Goal: Task Accomplishment & Management: Use online tool/utility

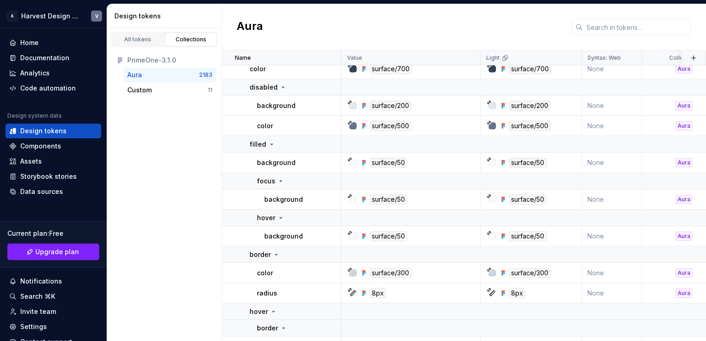
scroll to position [877, 0]
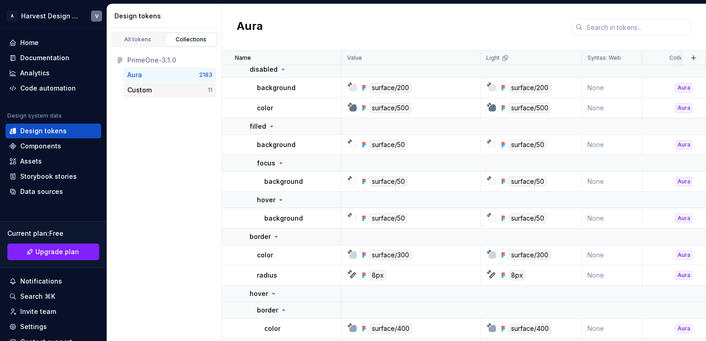
click at [151, 90] on div "Custom" at bounding box center [139, 89] width 24 height 9
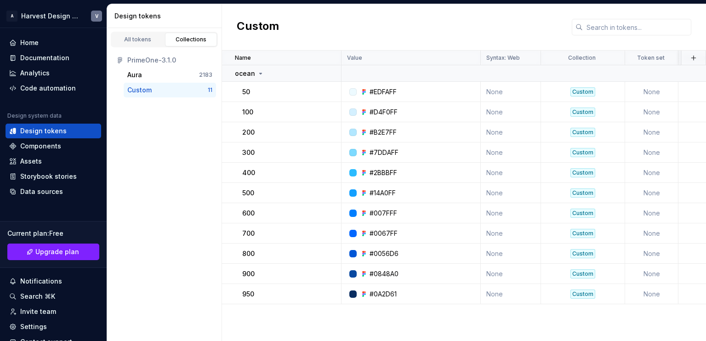
click at [166, 63] on div "PrimeOne-3.1.0" at bounding box center [169, 60] width 85 height 9
click at [145, 73] on div "Aura" at bounding box center [163, 74] width 72 height 9
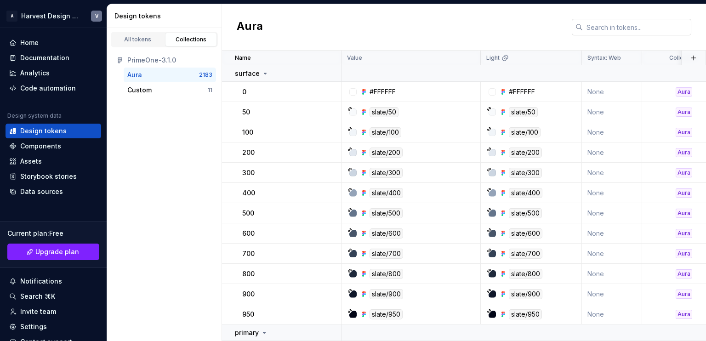
click at [620, 30] on input "text" at bounding box center [637, 27] width 108 height 17
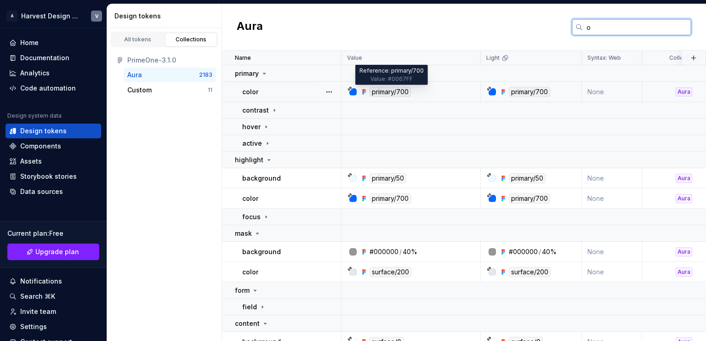
type input "o"
click at [380, 93] on div "primary/700" at bounding box center [389, 92] width 41 height 10
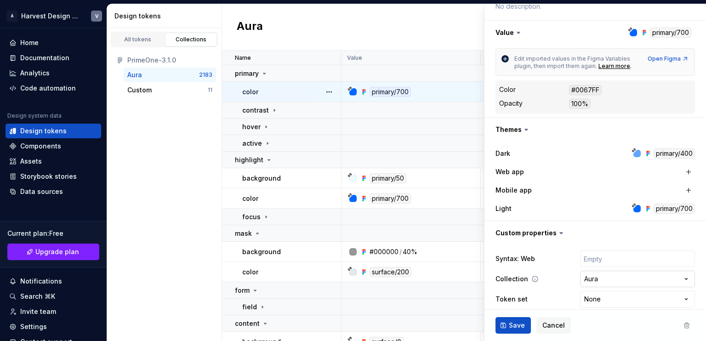
scroll to position [145, 0]
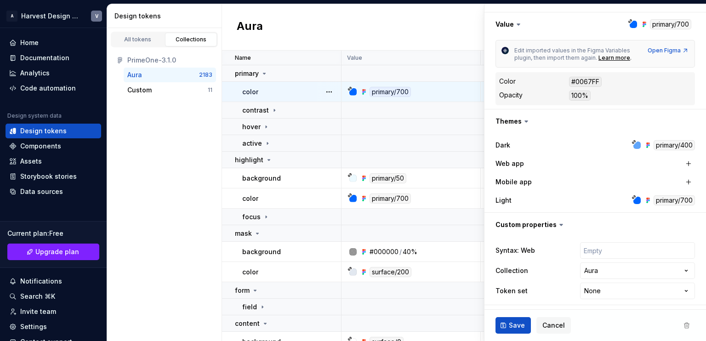
click at [633, 198] on div at bounding box center [636, 200] width 7 height 7
click at [450, 33] on div "Aura o" at bounding box center [464, 27] width 484 height 46
click at [439, 53] on div "Value" at bounding box center [410, 58] width 139 height 15
click at [448, 32] on div "Aura o" at bounding box center [464, 27] width 484 height 46
click at [546, 325] on span "Cancel" at bounding box center [553, 325] width 23 height 9
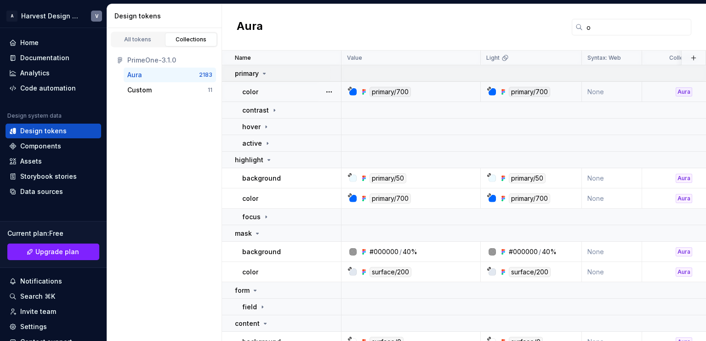
click at [259, 74] on div "primary" at bounding box center [251, 73] width 33 height 9
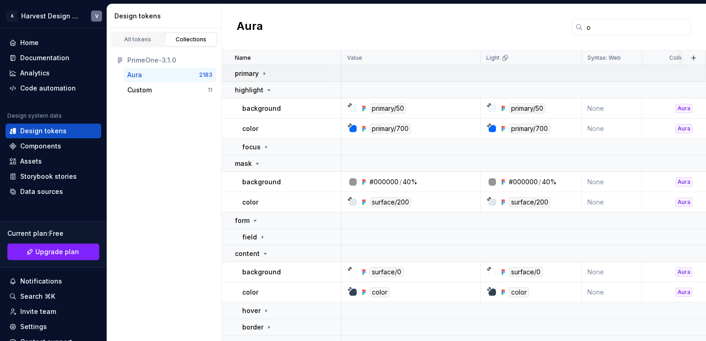
click at [259, 74] on div "primary" at bounding box center [251, 73] width 33 height 9
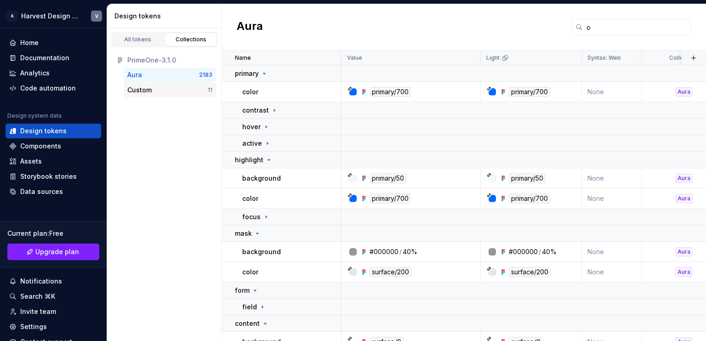
click at [145, 89] on div "Custom" at bounding box center [139, 89] width 24 height 9
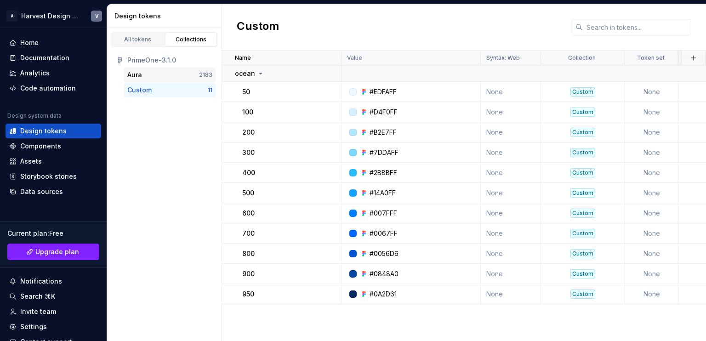
click at [151, 68] on div "Aura 2183" at bounding box center [170, 75] width 92 height 15
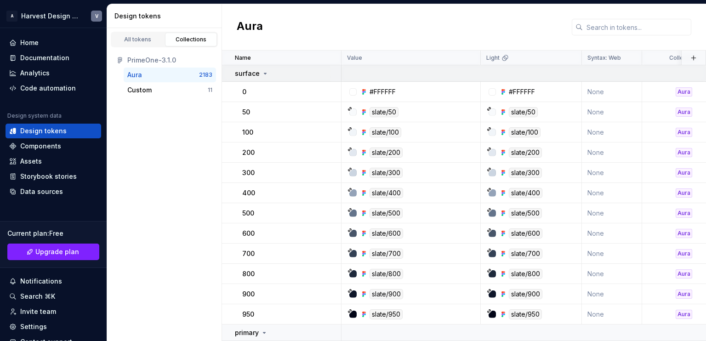
click at [264, 74] on icon at bounding box center [264, 73] width 7 height 7
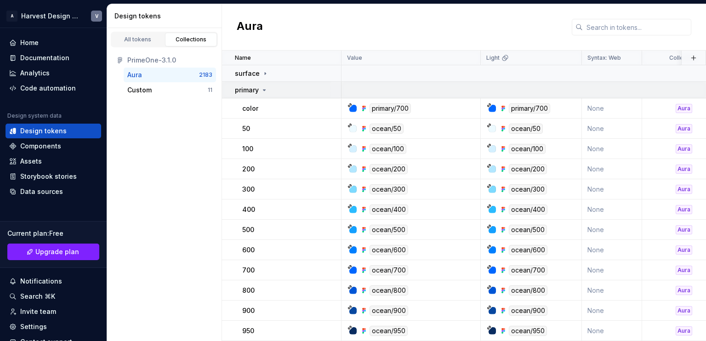
click at [266, 90] on icon at bounding box center [264, 89] width 7 height 7
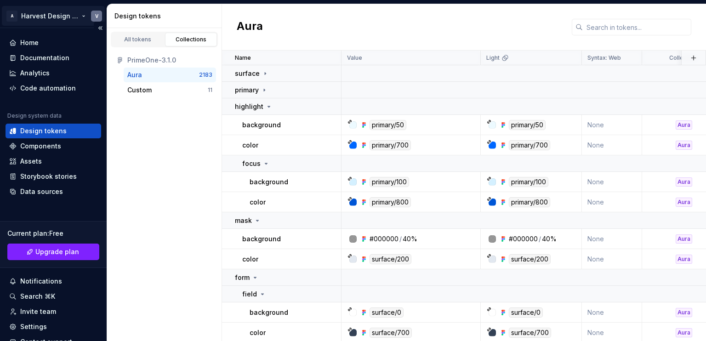
click at [83, 16] on html "A Harvest Design System V Home Documentation Analytics Code automation Design s…" at bounding box center [353, 170] width 706 height 341
click at [359, 28] on html "A Harvest Design System V Home Documentation Analytics Code automation Design s…" at bounding box center [353, 170] width 706 height 341
click at [34, 193] on div "Data sources" at bounding box center [41, 191] width 43 height 9
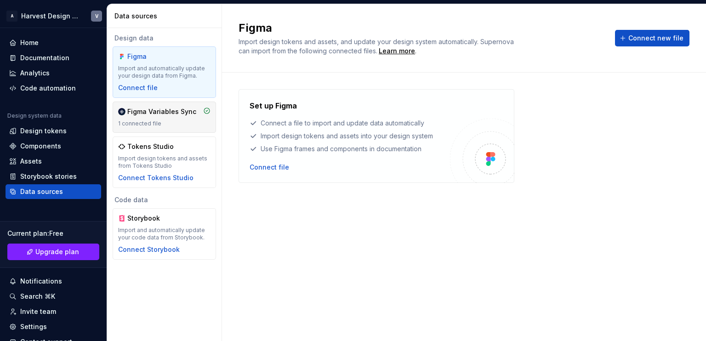
click at [161, 116] on div "Figma Variables Sync" at bounding box center [161, 111] width 69 height 9
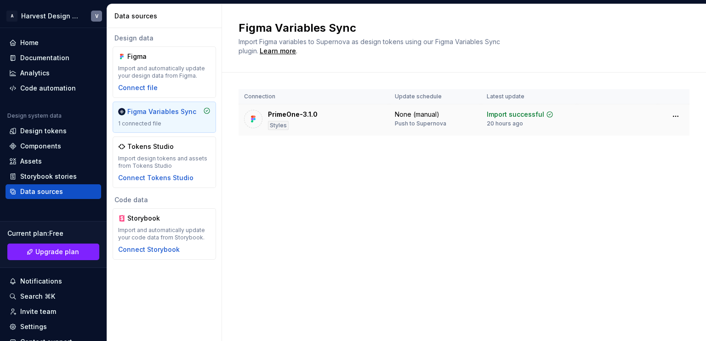
click at [294, 116] on div "PrimeOne-3.1.0" at bounding box center [293, 114] width 50 height 9
click at [674, 117] on html "A Harvest Design System V Home Documentation Analytics Code automation Design s…" at bounding box center [353, 170] width 706 height 341
click at [509, 194] on html "A Harvest Design System V Home Documentation Analytics Code automation Design s…" at bounding box center [353, 170] width 706 height 341
click at [62, 129] on div "Design tokens" at bounding box center [43, 130] width 46 height 9
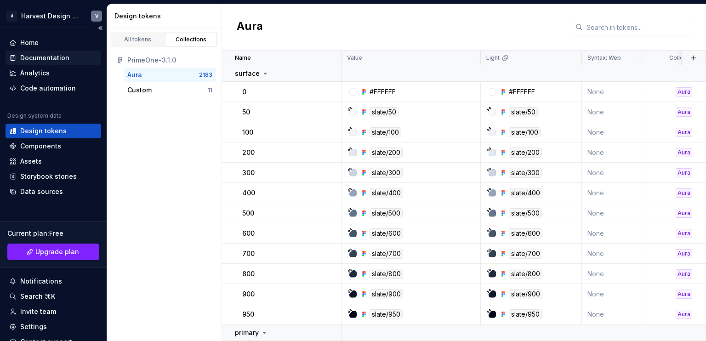
click at [40, 58] on div "Documentation" at bounding box center [44, 57] width 49 height 9
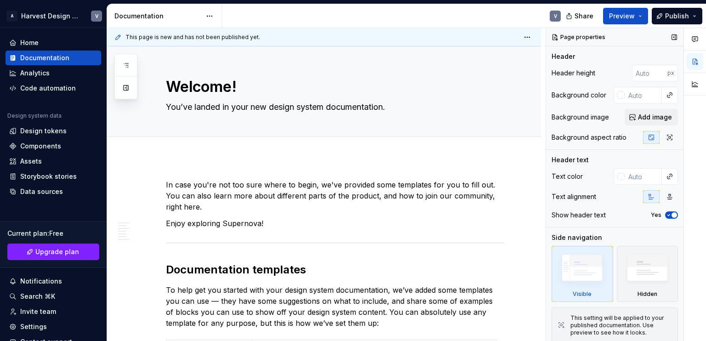
type textarea "*"
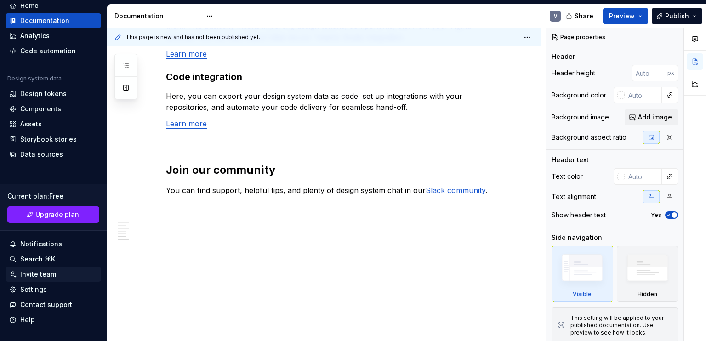
scroll to position [55, 0]
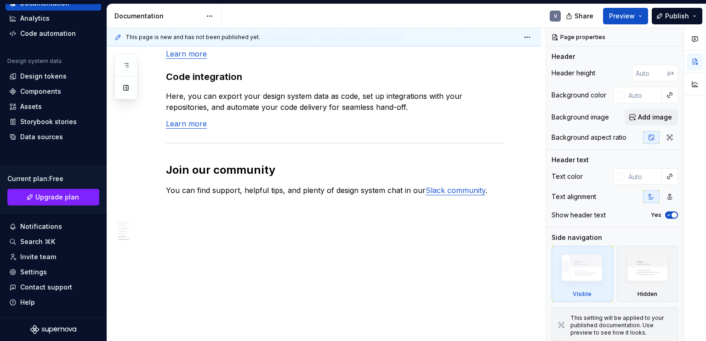
click at [47, 325] on icon "Supernova Logo" at bounding box center [53, 329] width 46 height 9
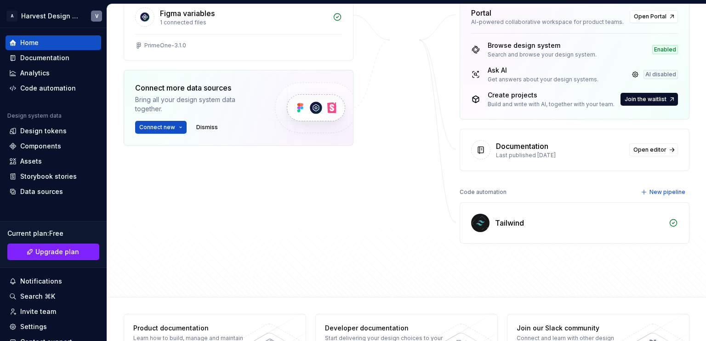
scroll to position [184, 0]
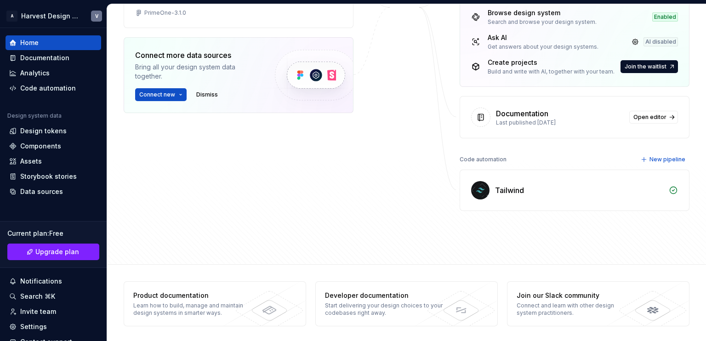
click at [501, 187] on div "Tailwind" at bounding box center [509, 190] width 29 height 11
click at [656, 159] on span "New pipeline" at bounding box center [667, 159] width 36 height 7
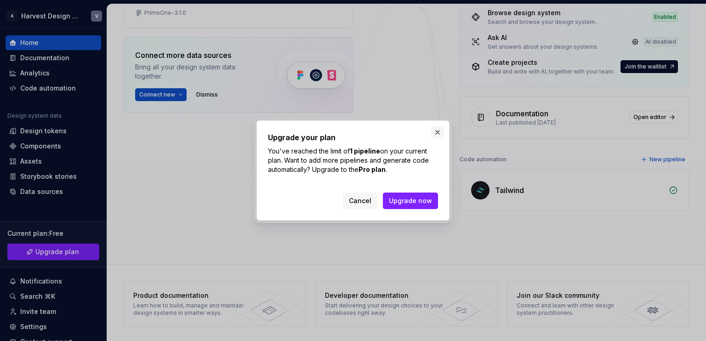
click at [437, 128] on button "button" at bounding box center [437, 132] width 13 height 13
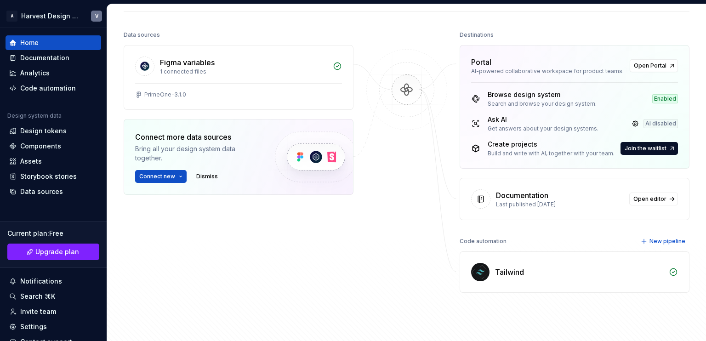
scroll to position [101, 0]
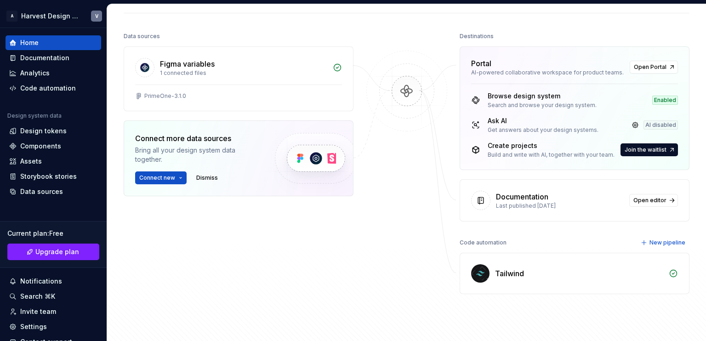
click at [508, 196] on div "Documentation" at bounding box center [522, 196] width 52 height 11
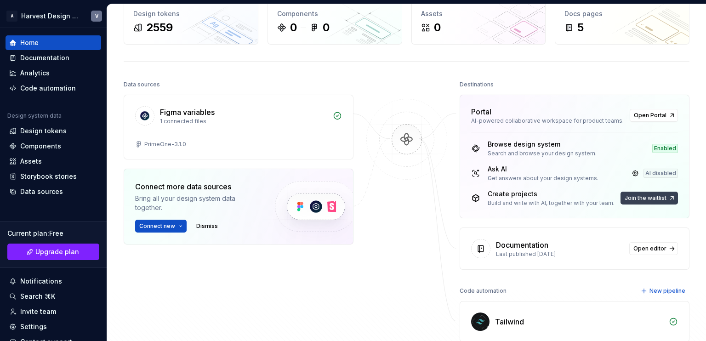
scroll to position [37, 0]
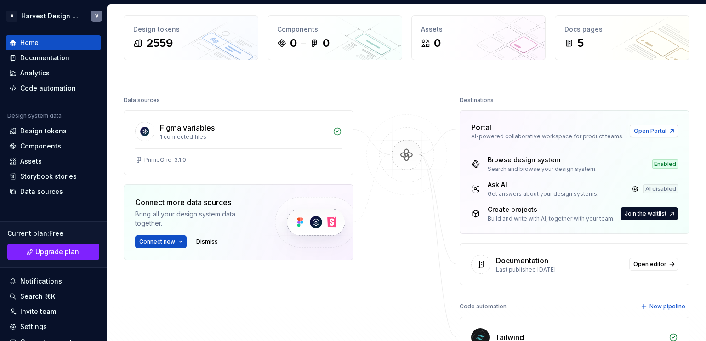
click at [656, 133] on span "Open Portal" at bounding box center [650, 130] width 33 height 7
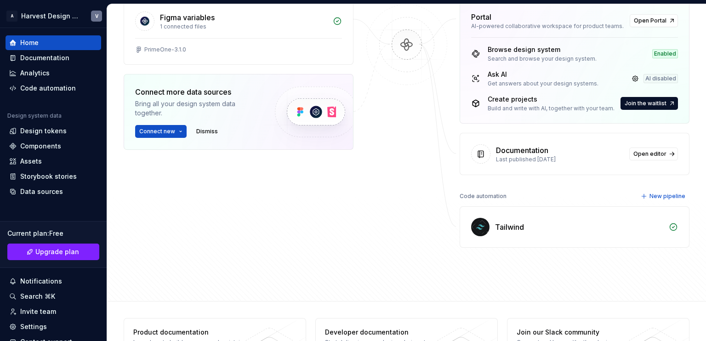
scroll to position [151, 0]
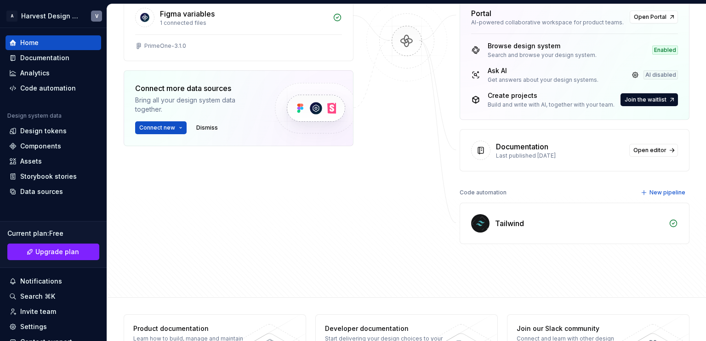
click at [669, 222] on icon at bounding box center [673, 223] width 9 height 9
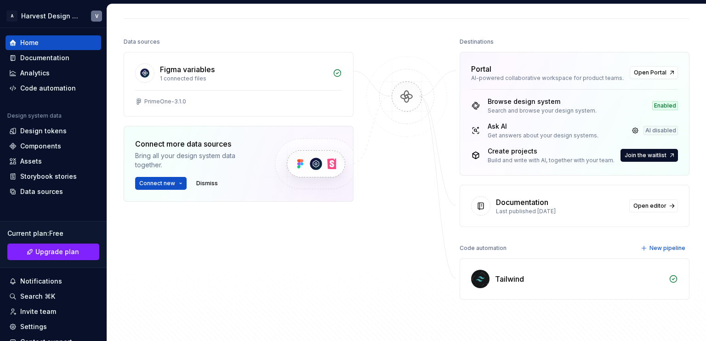
scroll to position [94, 0]
click at [397, 91] on img at bounding box center [406, 107] width 89 height 100
click at [405, 99] on img at bounding box center [406, 107] width 89 height 100
click at [402, 119] on img at bounding box center [406, 107] width 89 height 100
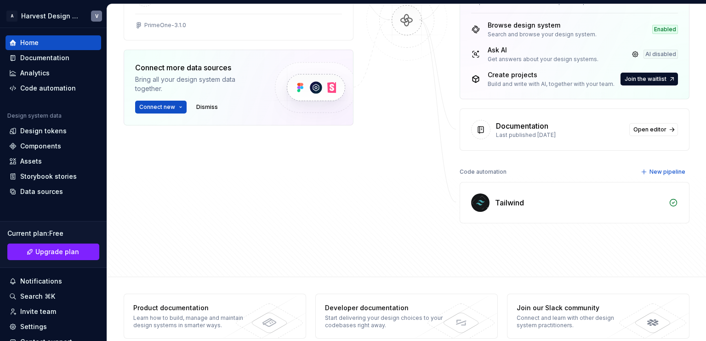
scroll to position [184, 0]
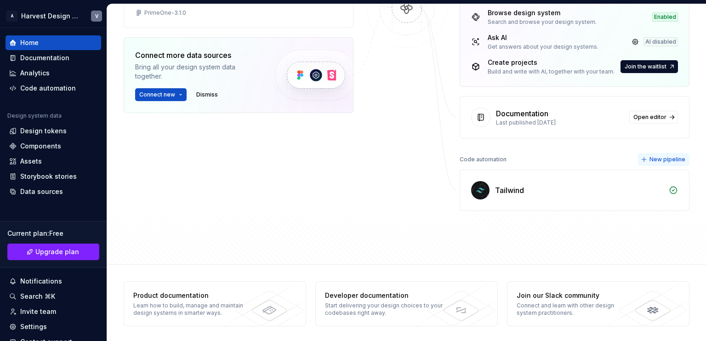
click at [665, 156] on span "New pipeline" at bounding box center [667, 159] width 36 height 7
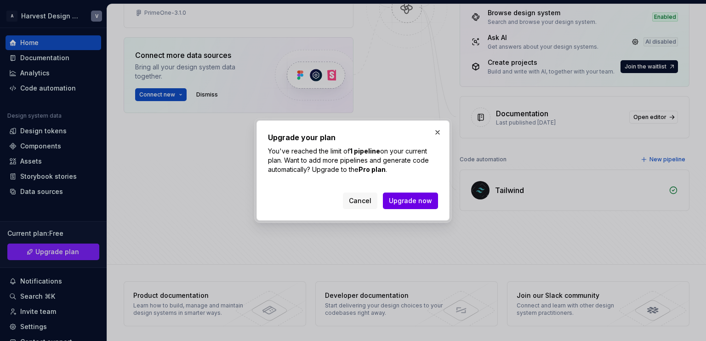
click at [400, 199] on span "Upgrade now" at bounding box center [410, 200] width 43 height 9
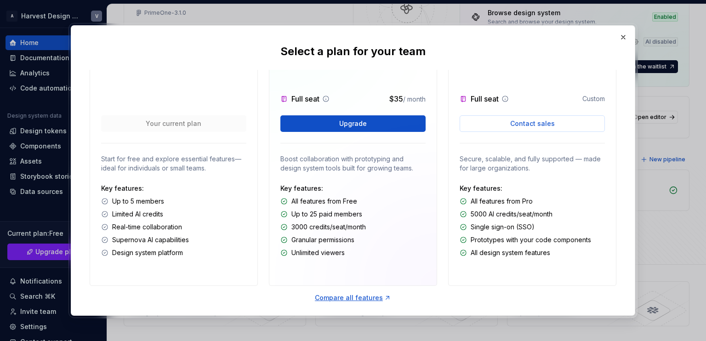
scroll to position [75, 0]
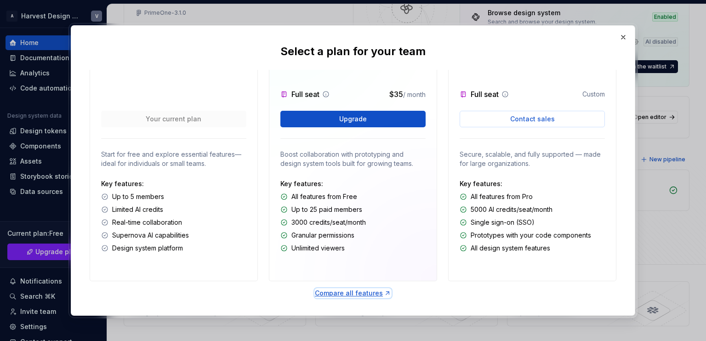
click at [354, 293] on div "Compare all features" at bounding box center [353, 293] width 76 height 9
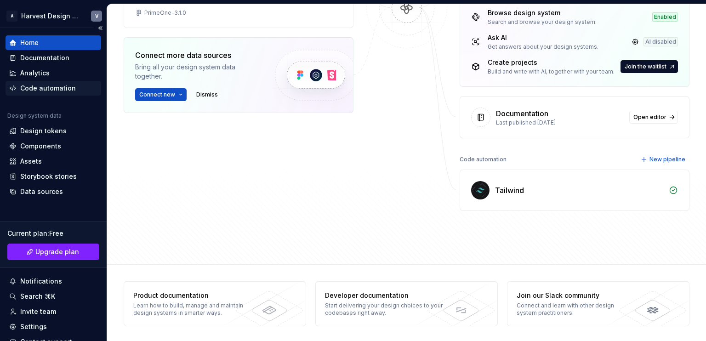
click at [57, 81] on div "Code automation" at bounding box center [54, 88] width 96 height 15
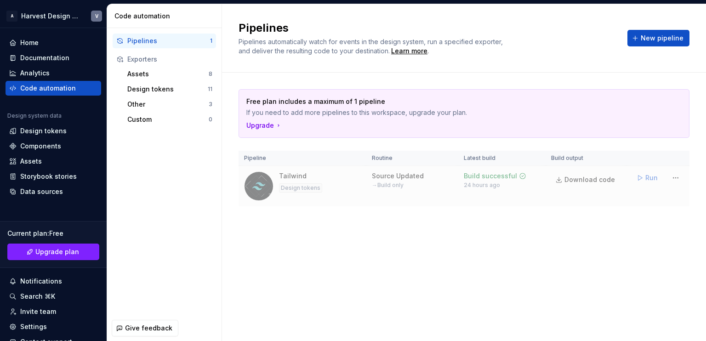
click at [375, 188] on div "→ Build only" at bounding box center [388, 184] width 32 height 7
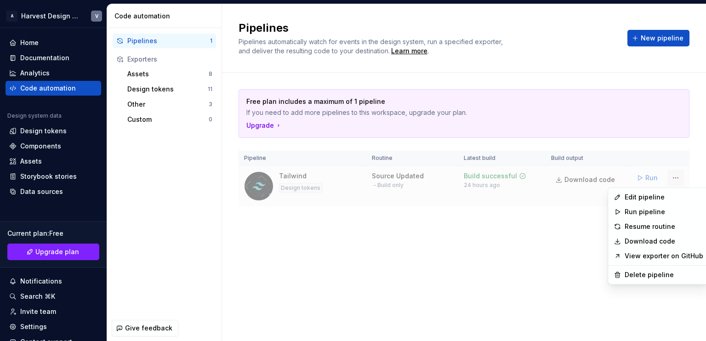
click at [678, 176] on html "A Harvest Design System V Home Documentation Analytics Code automation Design s…" at bounding box center [353, 170] width 706 height 341
click at [529, 218] on html "A Harvest Design System V Home Documentation Analytics Code automation Design s…" at bounding box center [353, 170] width 706 height 341
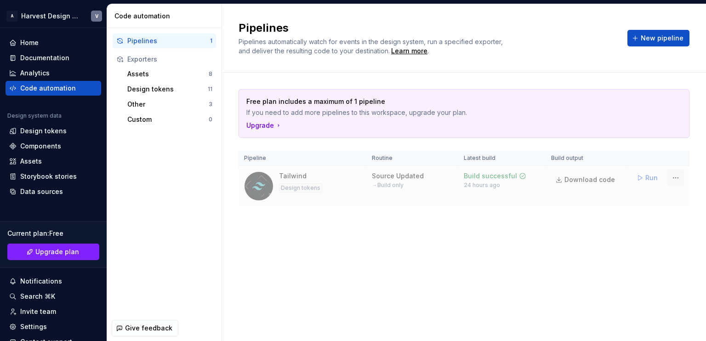
click at [676, 178] on html "A Harvest Design System V Home Documentation Analytics Code automation Design s…" at bounding box center [353, 170] width 706 height 341
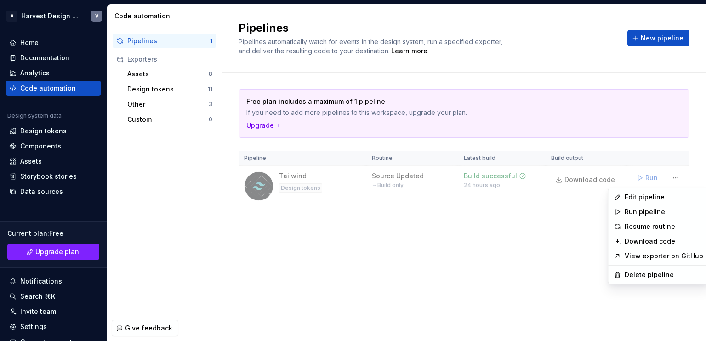
click at [631, 257] on link "View exporter on GitHub" at bounding box center [663, 255] width 79 height 9
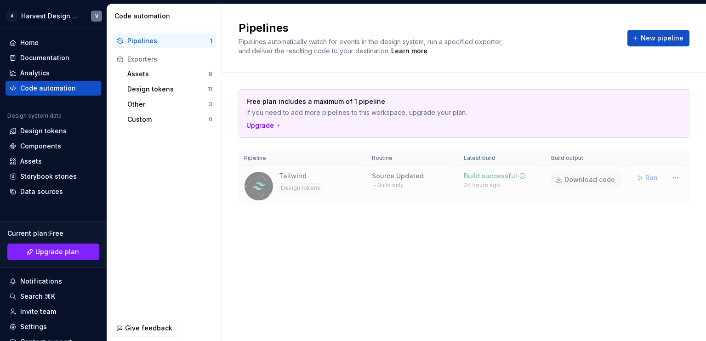
click at [570, 181] on span "Download code" at bounding box center [589, 179] width 51 height 9
click at [671, 178] on html "A Harvest Design System V Home Documentation Analytics Code automation Design s…" at bounding box center [353, 170] width 706 height 341
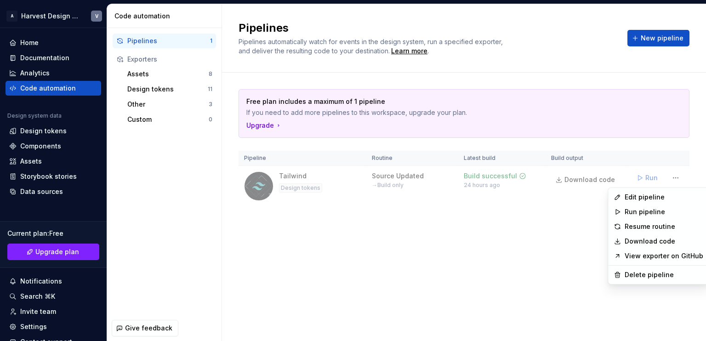
click at [430, 247] on html "A Harvest Design System V Home Documentation Analytics Code automation Design s…" at bounding box center [353, 170] width 706 height 341
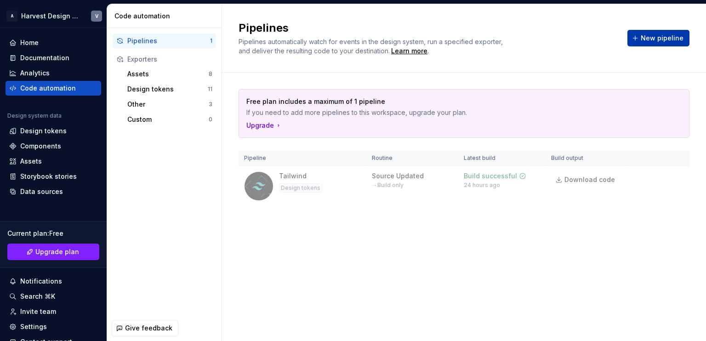
click at [651, 43] on button "New pipeline" at bounding box center [658, 38] width 62 height 17
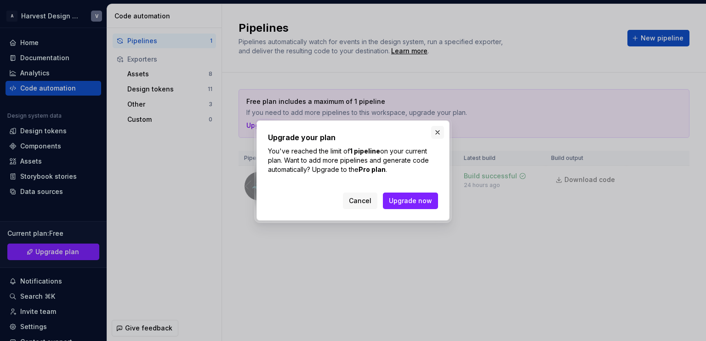
click at [436, 135] on button "button" at bounding box center [437, 132] width 13 height 13
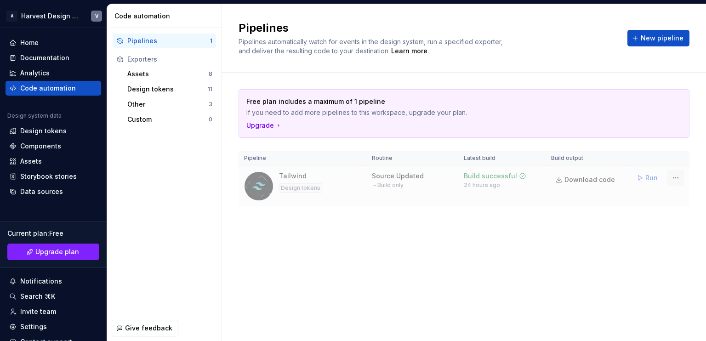
click at [678, 176] on html "A Harvest Design System V Home Documentation Analytics Code automation Design s…" at bounding box center [353, 170] width 706 height 341
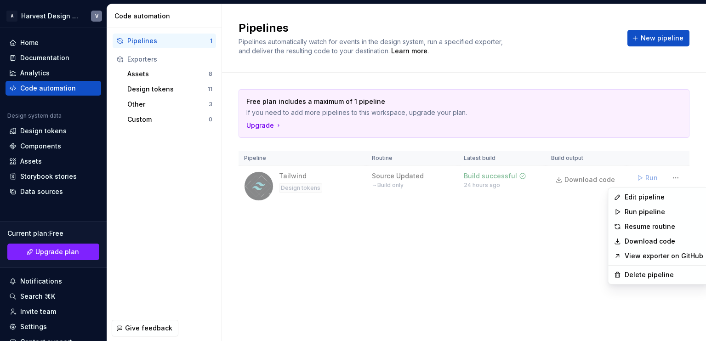
click at [266, 210] on html "A Harvest Design System V Home Documentation Analytics Code automation Design s…" at bounding box center [353, 170] width 706 height 341
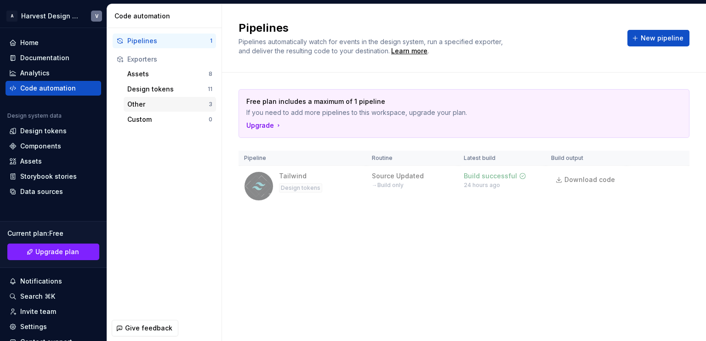
click at [146, 102] on div "Other" at bounding box center [167, 104] width 81 height 9
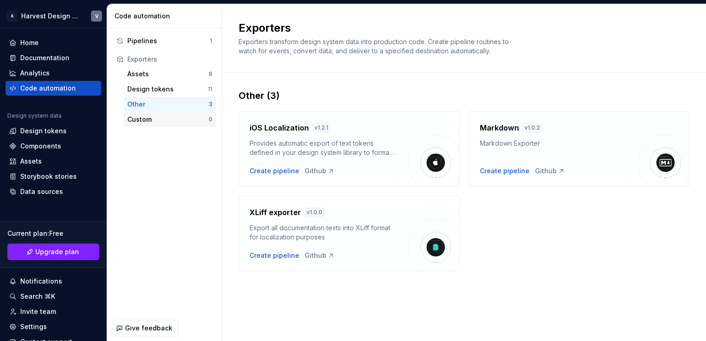
click at [142, 121] on div "Custom" at bounding box center [167, 119] width 81 height 9
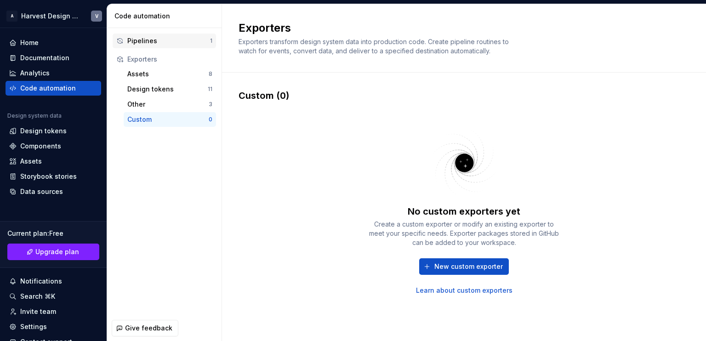
click at [174, 45] on div "Pipelines 1" at bounding box center [164, 41] width 103 height 15
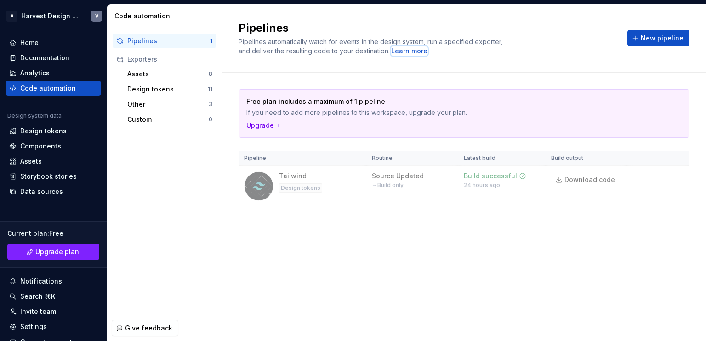
click at [416, 51] on div "Learn more" at bounding box center [409, 50] width 36 height 9
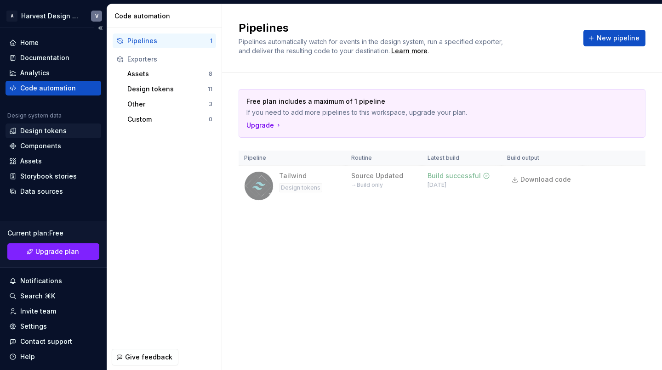
click at [42, 134] on div "Design tokens" at bounding box center [43, 130] width 46 height 9
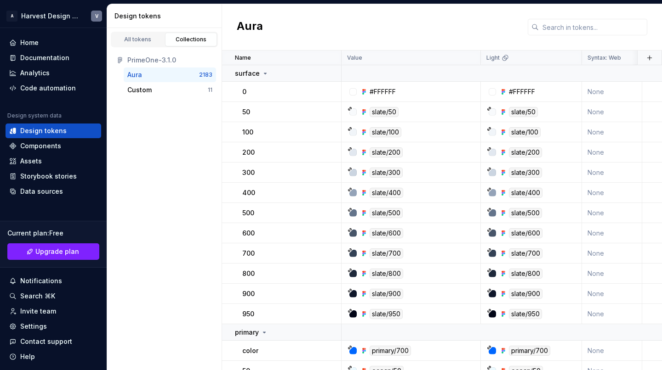
click at [357, 28] on div "Aura" at bounding box center [442, 27] width 440 height 46
click at [38, 92] on div "Code automation" at bounding box center [54, 88] width 96 height 15
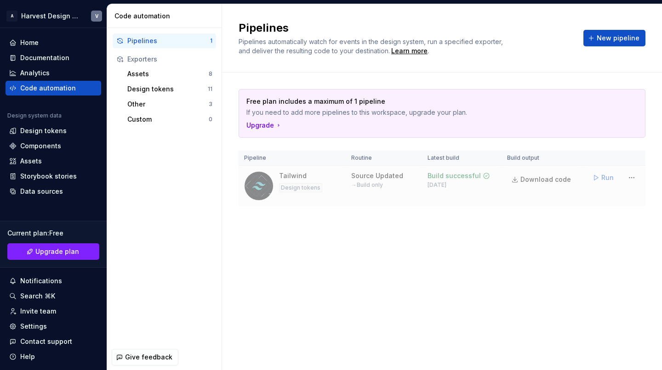
click at [360, 180] on div "Source Updated → Build only" at bounding box center [377, 179] width 52 height 17
click at [40, 131] on div "Design tokens" at bounding box center [43, 130] width 46 height 9
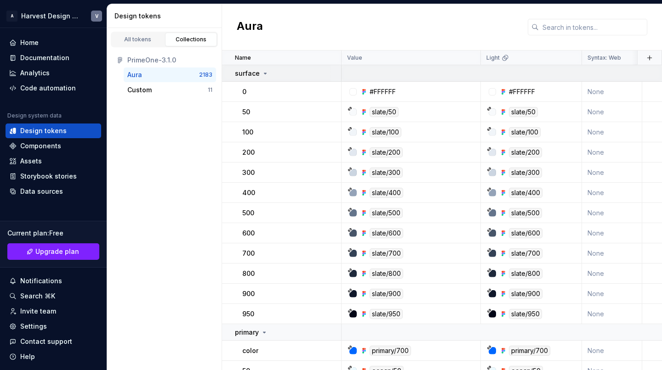
click at [263, 75] on icon at bounding box center [264, 73] width 7 height 7
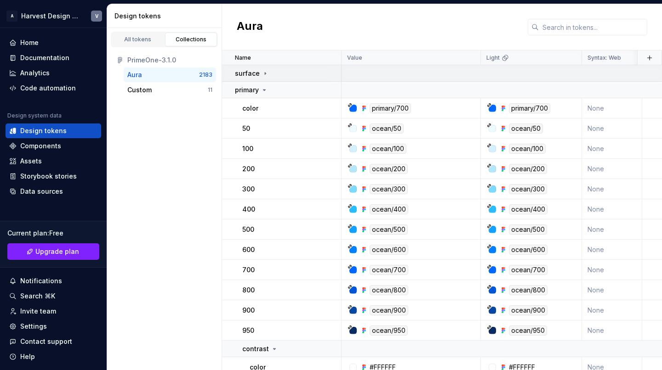
click at [263, 75] on icon at bounding box center [264, 73] width 7 height 7
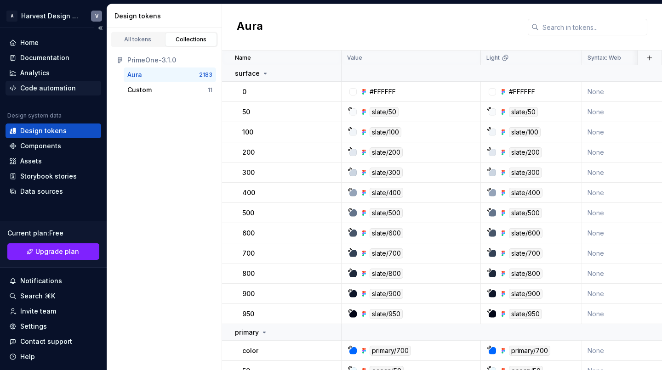
click at [41, 88] on div "Code automation" at bounding box center [48, 88] width 56 height 9
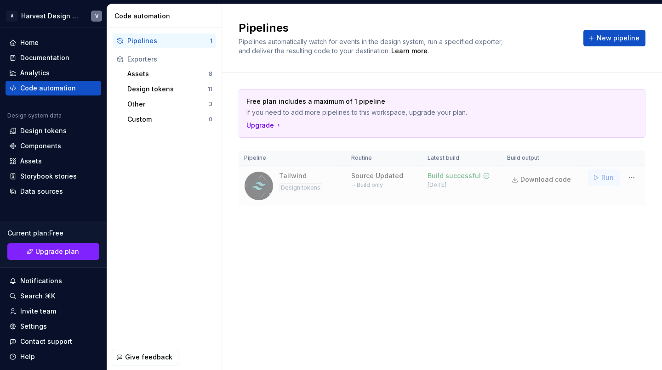
click at [601, 178] on span "Run" at bounding box center [607, 177] width 12 height 9
click at [513, 180] on link "Download code" at bounding box center [542, 179] width 70 height 17
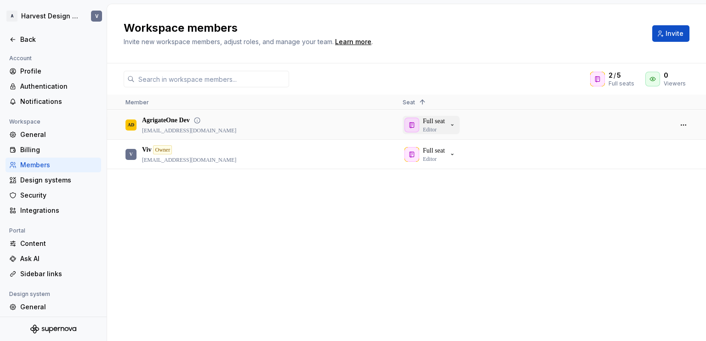
click at [455, 127] on icon "button" at bounding box center [451, 124] width 7 height 7
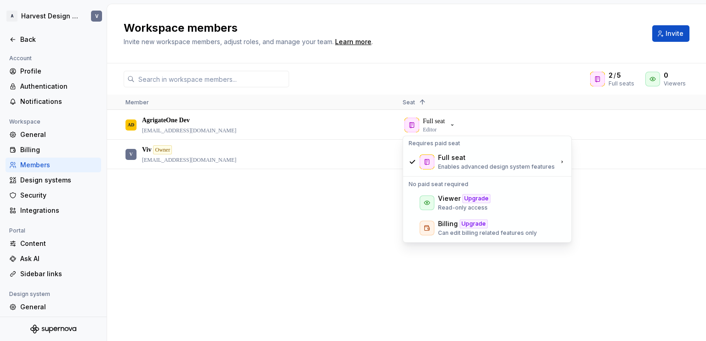
click at [342, 239] on div "AD AgrigateOne Dev [EMAIL_ADDRESS][DOMAIN_NAME] Full seat Editor V Viv Owner [E…" at bounding box center [406, 225] width 599 height 230
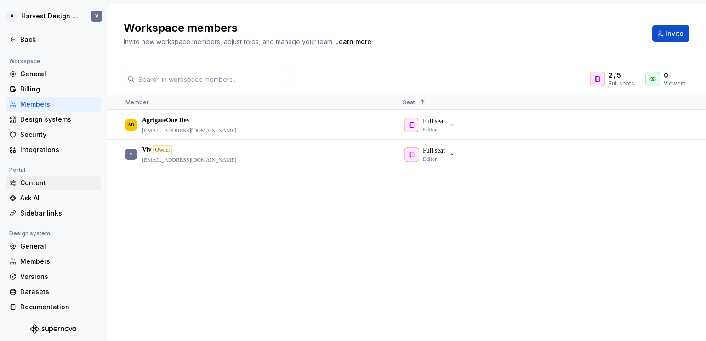
scroll to position [63, 0]
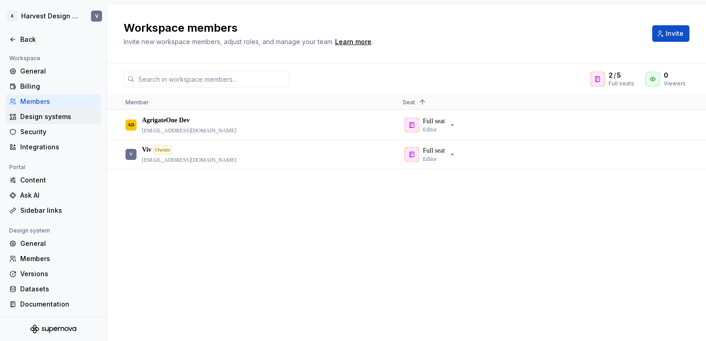
click at [74, 119] on div "Design systems" at bounding box center [58, 116] width 77 height 9
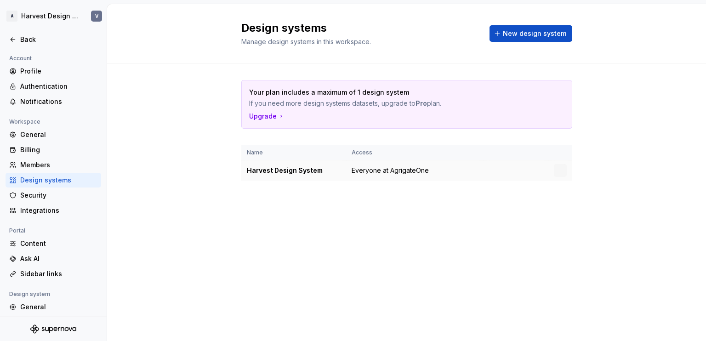
click at [338, 170] on div "Harvest Design System" at bounding box center [294, 170] width 94 height 9
click at [564, 172] on html "A Harvest Design System V Back Account Profile Authentication Notifications Wor…" at bounding box center [353, 170] width 706 height 341
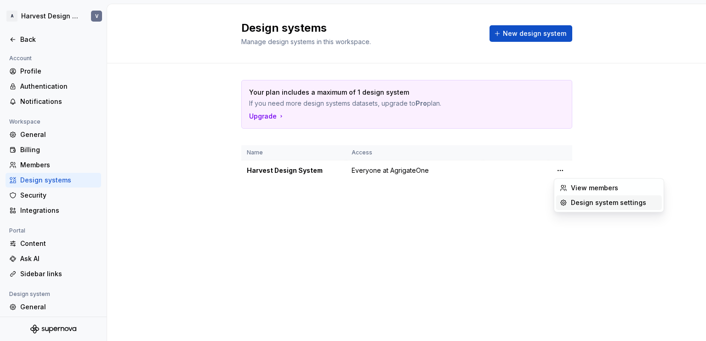
click at [565, 199] on icon at bounding box center [563, 202] width 7 height 7
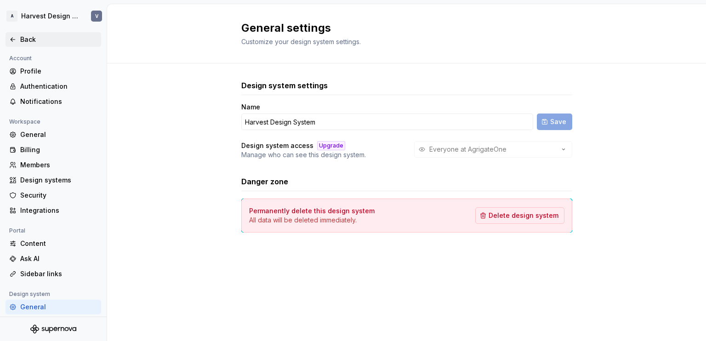
click at [35, 37] on div "Back" at bounding box center [58, 39] width 77 height 9
